Goal: Find specific page/section: Find specific page/section

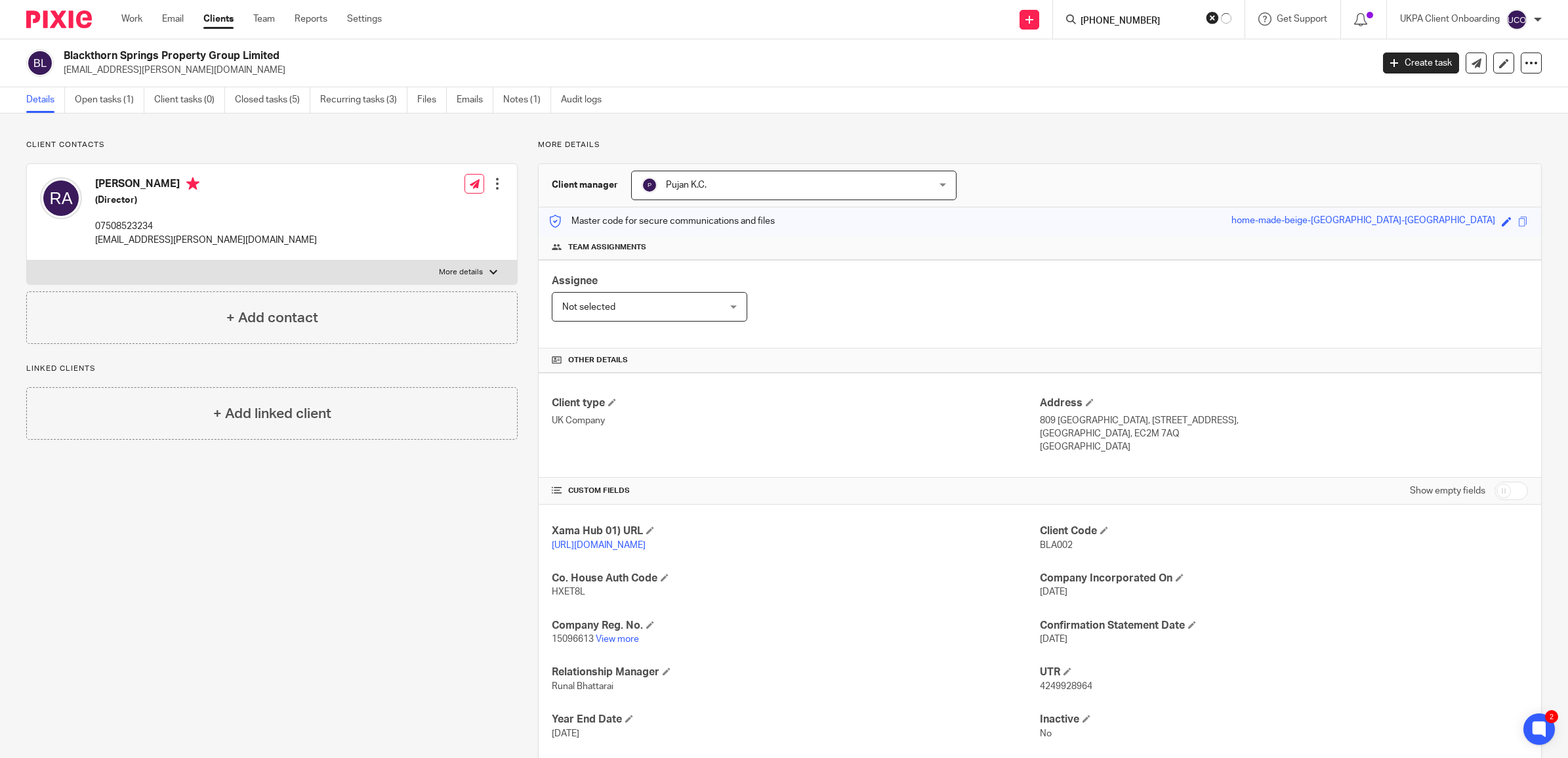
click at [1099, 18] on input "[PHONE_NUMBER]" at bounding box center [1138, 21] width 119 height 12
click at [1130, 21] on input "+447879 643379" at bounding box center [1146, 21] width 119 height 12
click at [1127, 20] on input "+447879 643379" at bounding box center [1146, 21] width 119 height 12
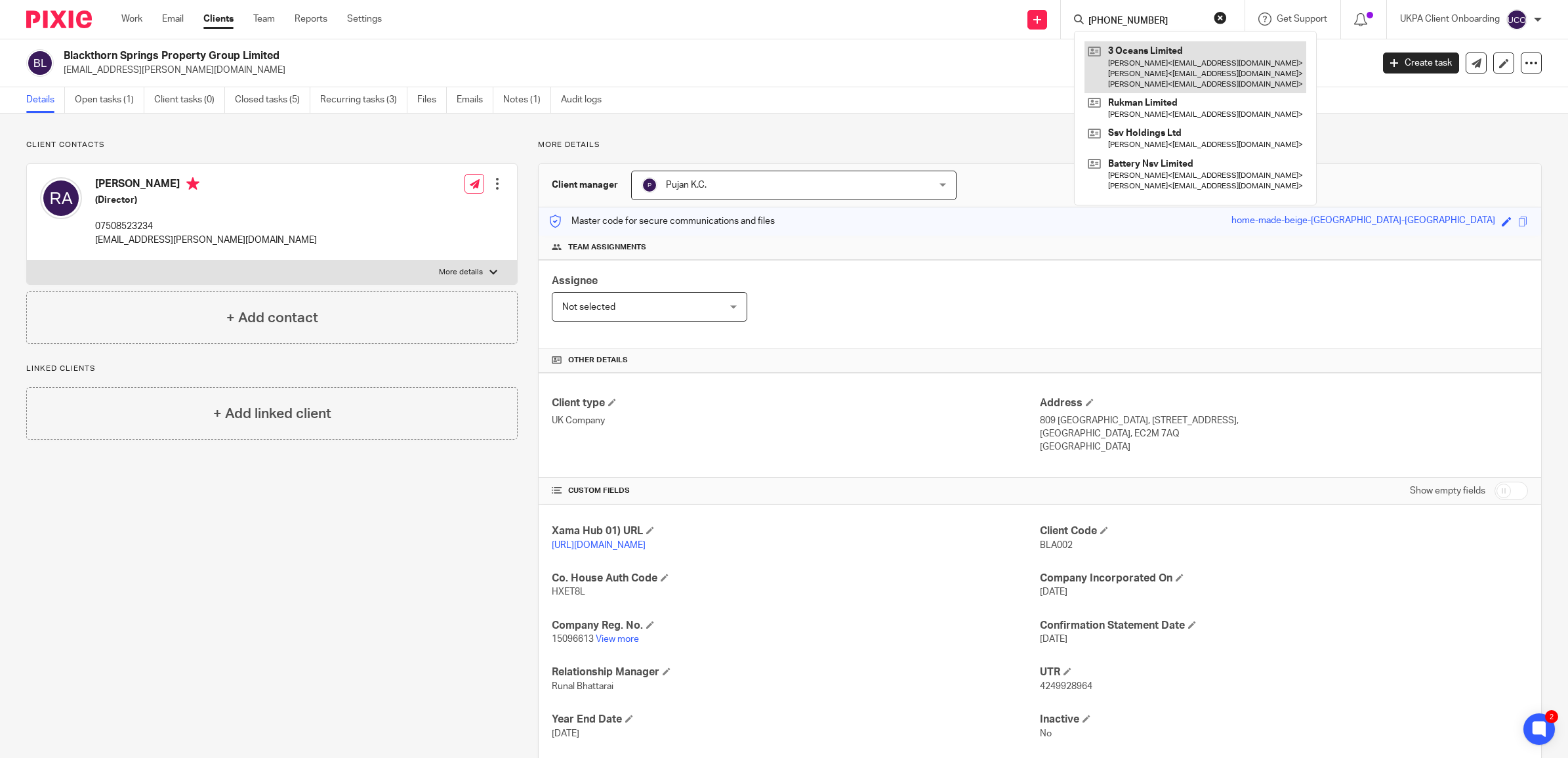
type input "+447879643379"
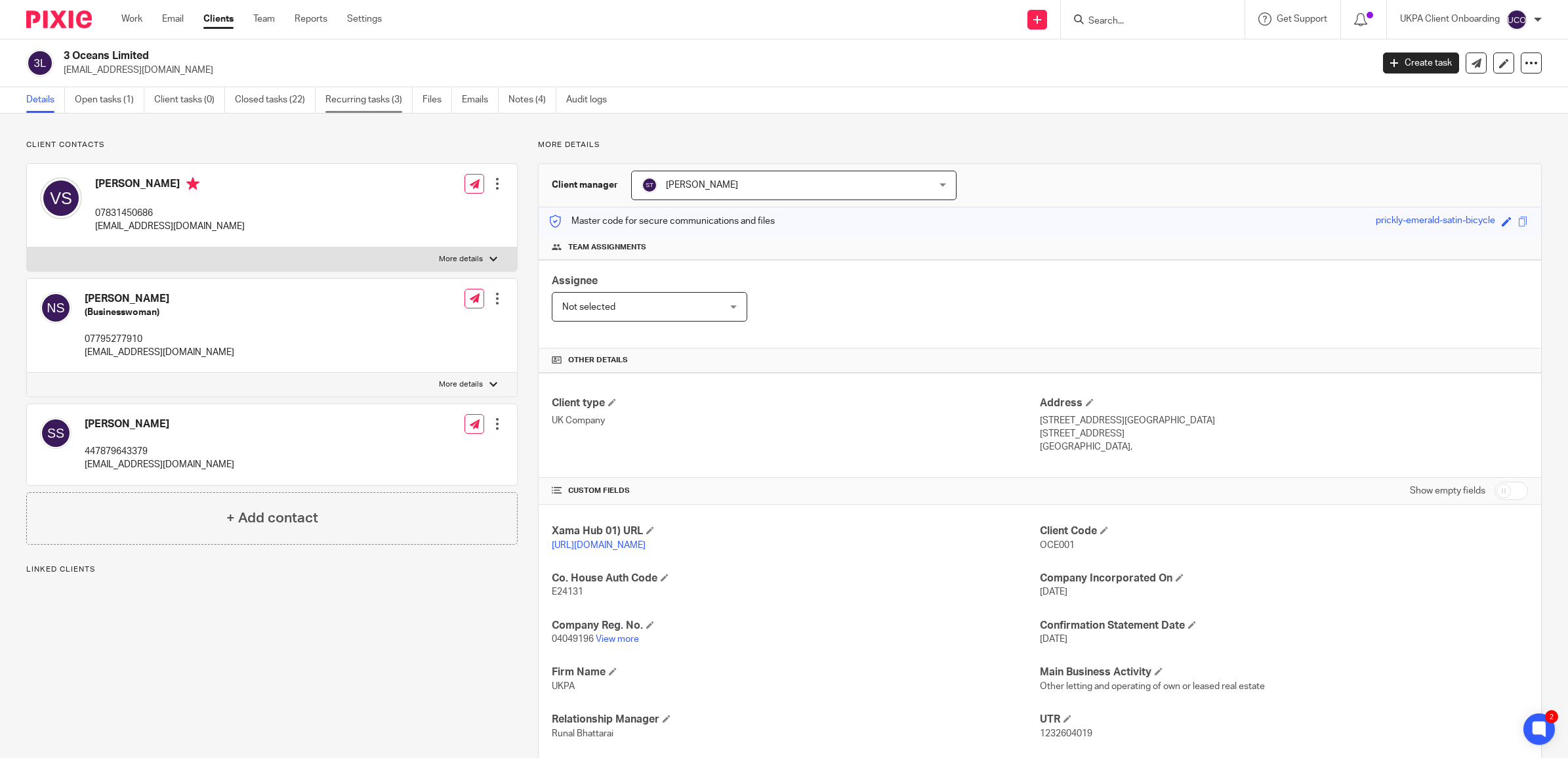
click at [376, 99] on link "Recurring tasks (3)" at bounding box center [369, 99] width 87 height 25
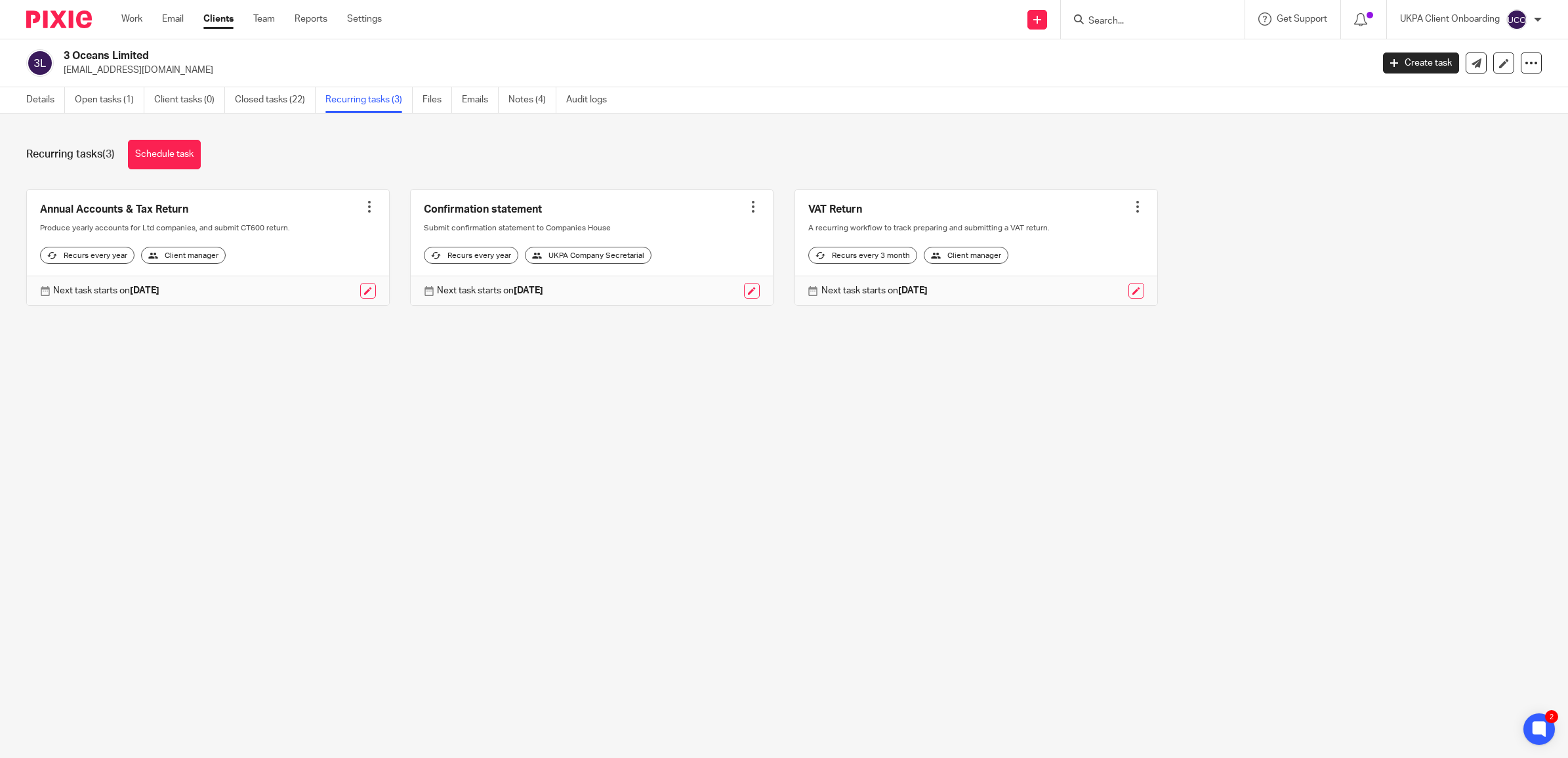
drag, startPoint x: 161, startPoint y: 53, endPoint x: 64, endPoint y: 51, distance: 97.0
click at [64, 51] on h2 "3 Oceans Limited" at bounding box center [583, 55] width 1040 height 14
copy h2 "3 Oceans Limited"
